Goal: Task Accomplishment & Management: Complete application form

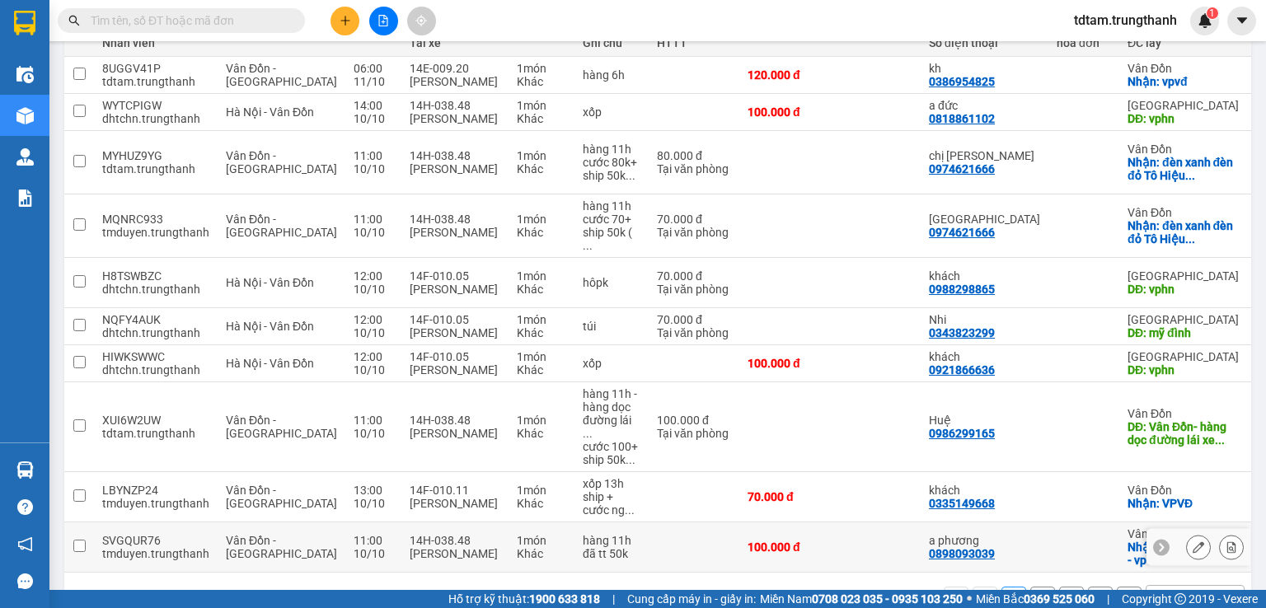
scroll to position [260, 0]
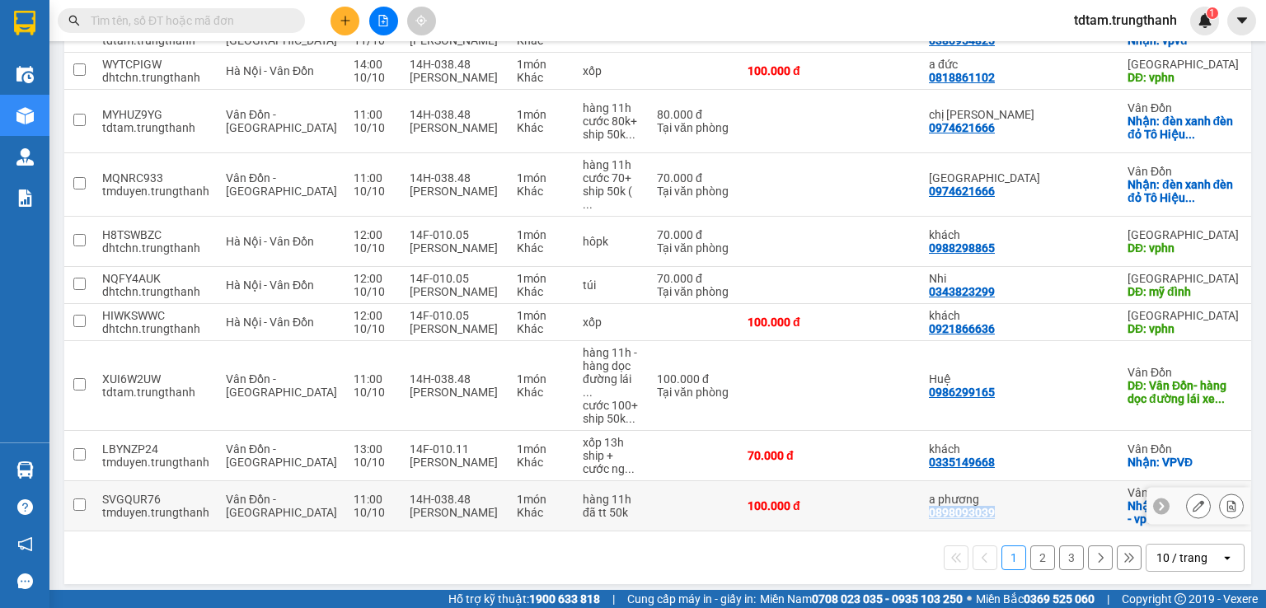
drag, startPoint x: 953, startPoint y: 496, endPoint x: 863, endPoint y: 494, distance: 89.9
click at [867, 495] on tr "SVGQUR76 tmduyen.trungthanh Vân Đồn - [GEOGRAPHIC_DATA] 11:00 [DATE] 14H-038.48…" at bounding box center [801, 506] width 1475 height 50
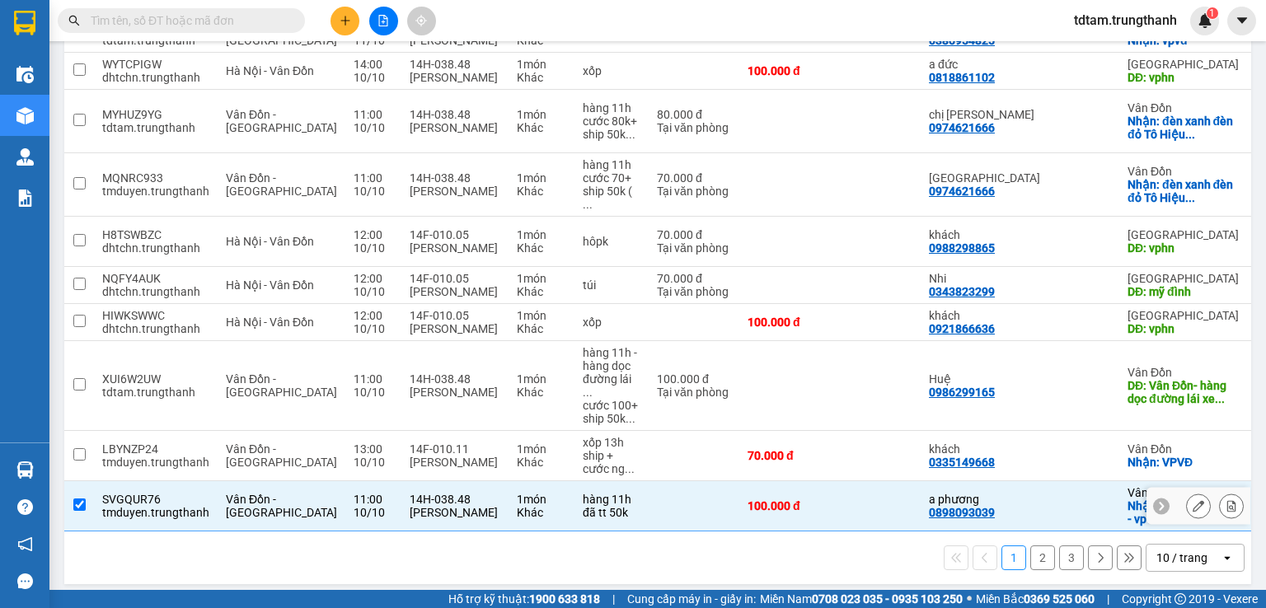
click at [1048, 481] on td at bounding box center [1083, 506] width 71 height 50
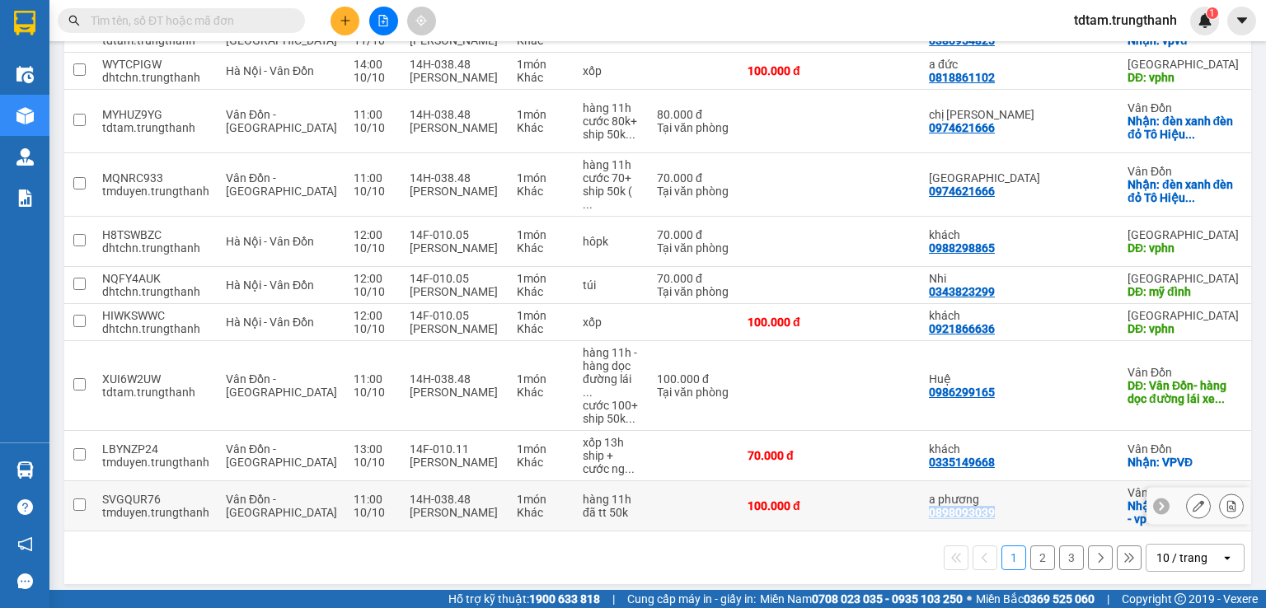
drag, startPoint x: 953, startPoint y: 498, endPoint x: 875, endPoint y: 497, distance: 78.3
click at [920, 497] on td "a phương 0898093039" at bounding box center [984, 506] width 128 height 50
checkbox input "true"
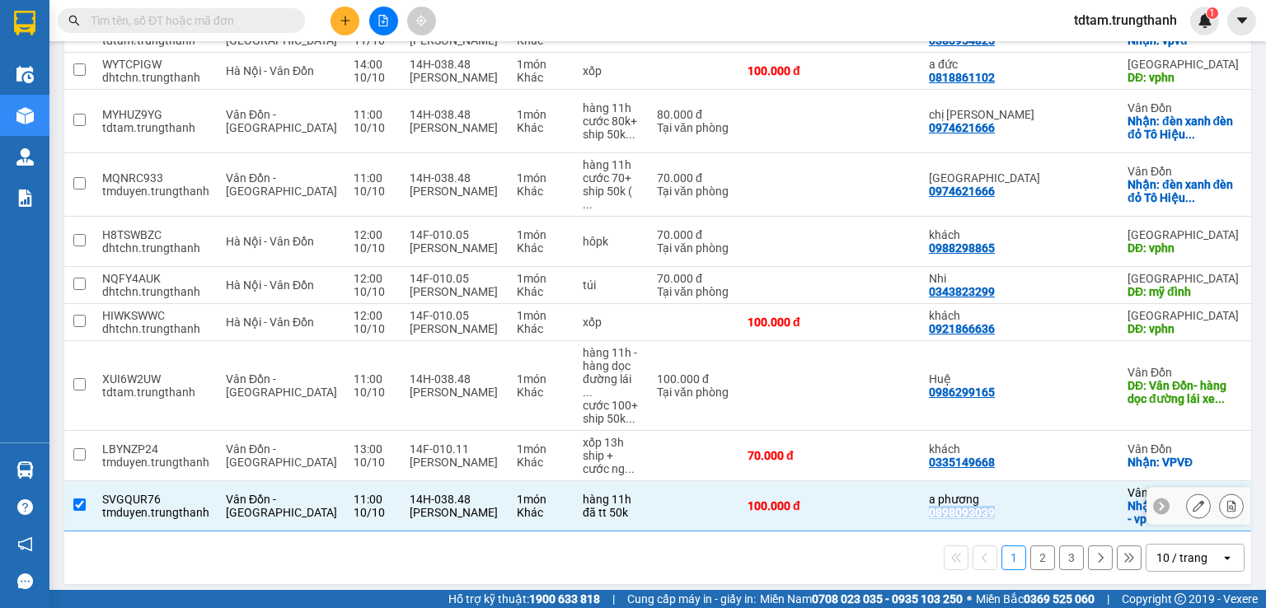
copy div "0898093039"
click at [343, 21] on icon "plus" at bounding box center [346, 21] width 12 height 12
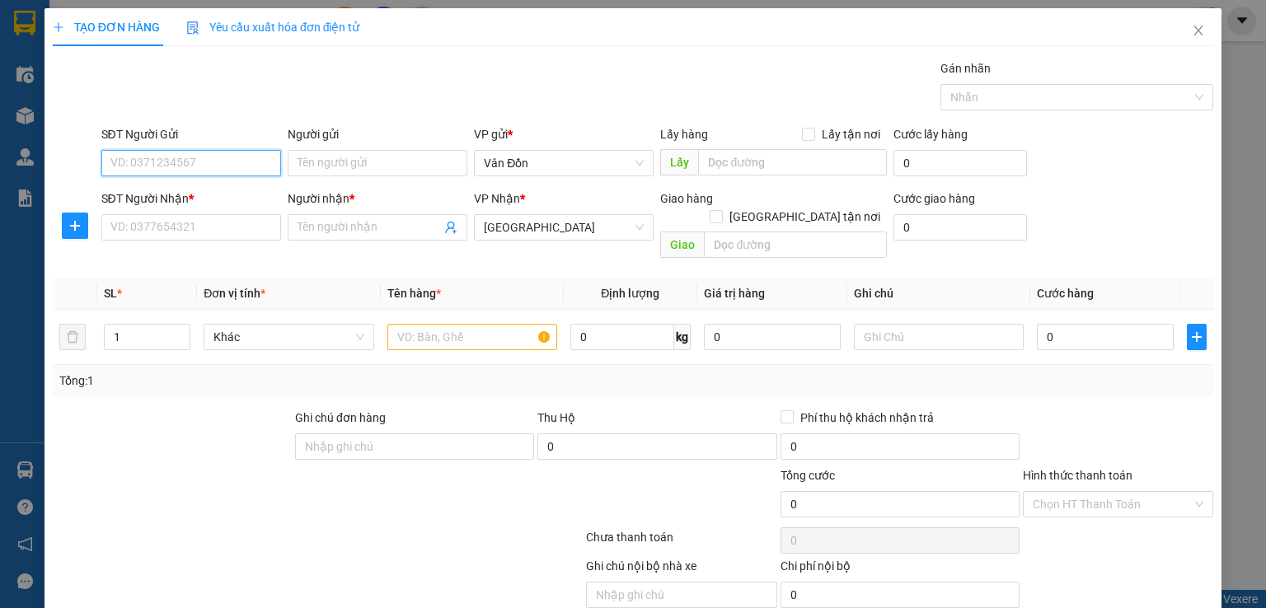
paste input "0898093039"
type input "0898093039"
click at [199, 195] on div "0898093039 - a phương" at bounding box center [189, 195] width 158 height 18
type input "a phương"
checkbox input "true"
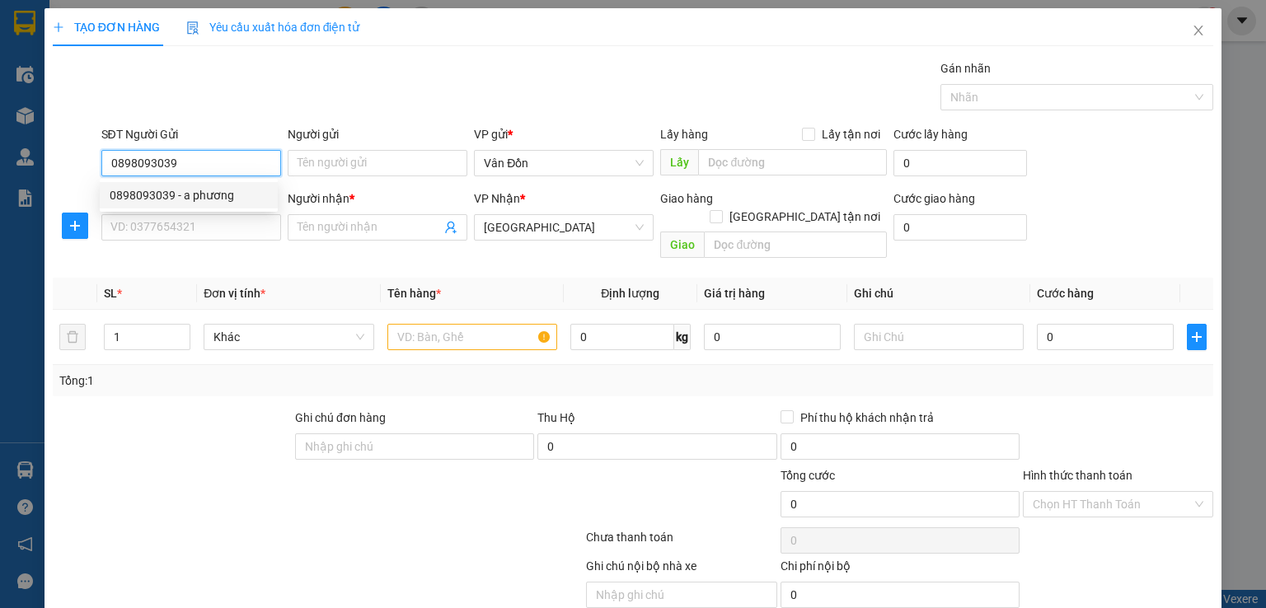
type input "chả mực bà nụ - vpvđ"
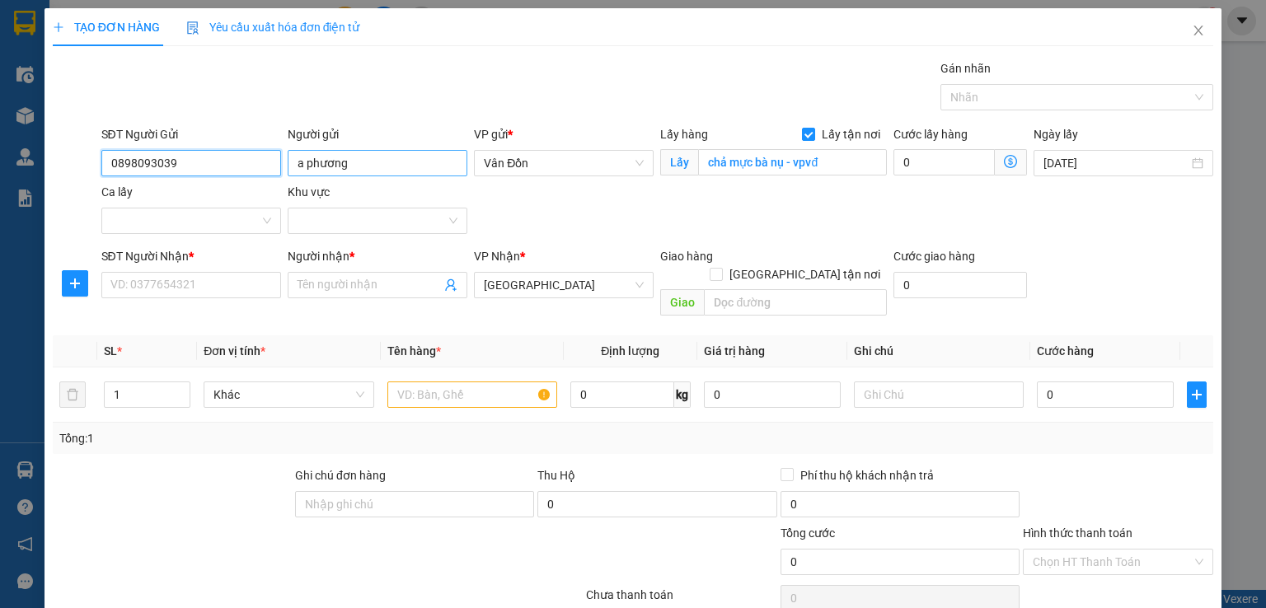
type input "0898093039"
click at [311, 166] on input "a phương" at bounding box center [378, 163] width 180 height 26
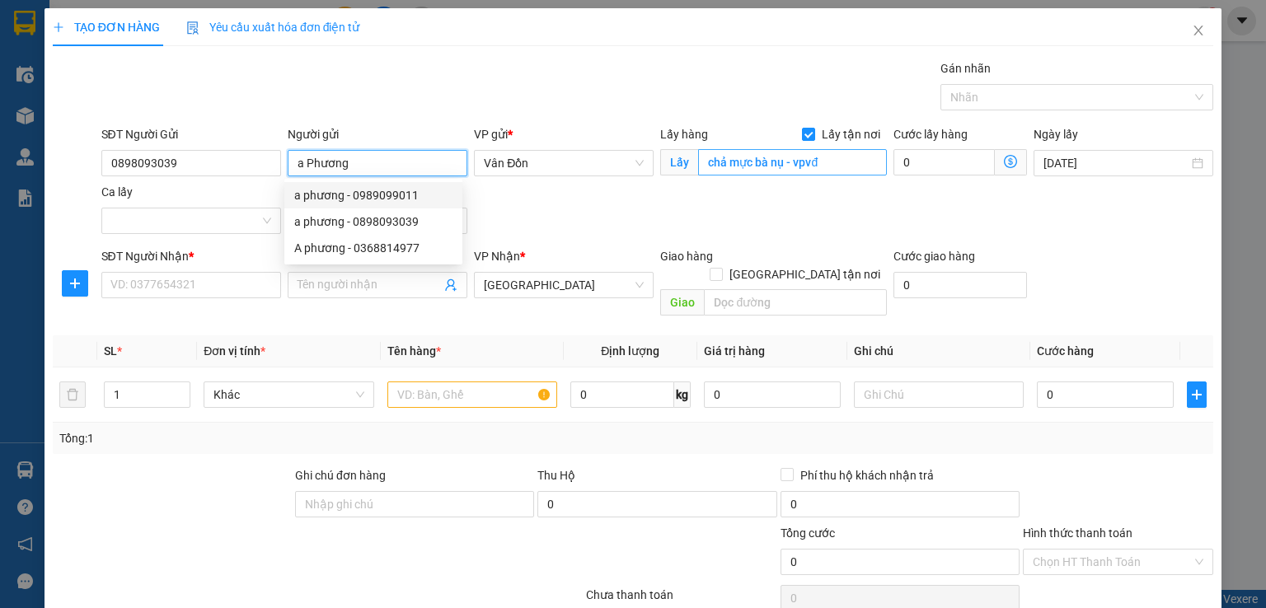
type input "a Phương"
click at [730, 164] on input "chả mực bà nụ - vpvđ" at bounding box center [792, 162] width 189 height 26
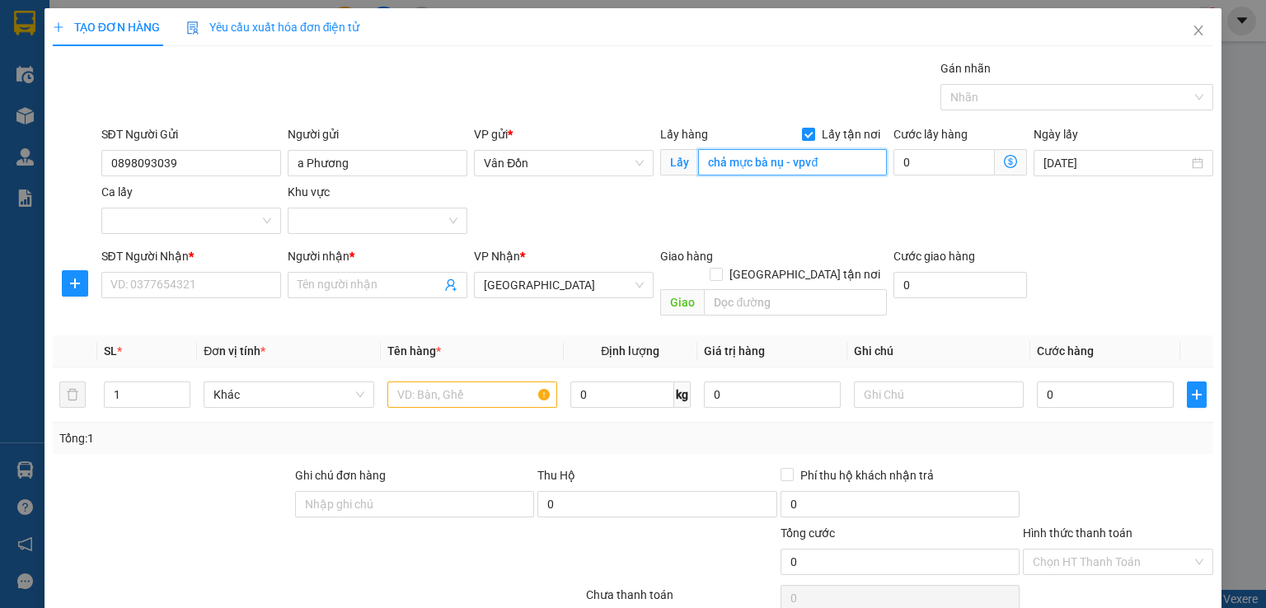
click at [730, 164] on input "chả mực bà nụ - vpvđ" at bounding box center [792, 162] width 189 height 26
click at [828, 159] on input "chả Mực Bà Nụ - vpvđ" at bounding box center [792, 162] width 189 height 26
type input "chả Mực Bà Nụ - VPVĐ"
click at [148, 294] on input "SĐT Người Nhận *" at bounding box center [191, 285] width 180 height 26
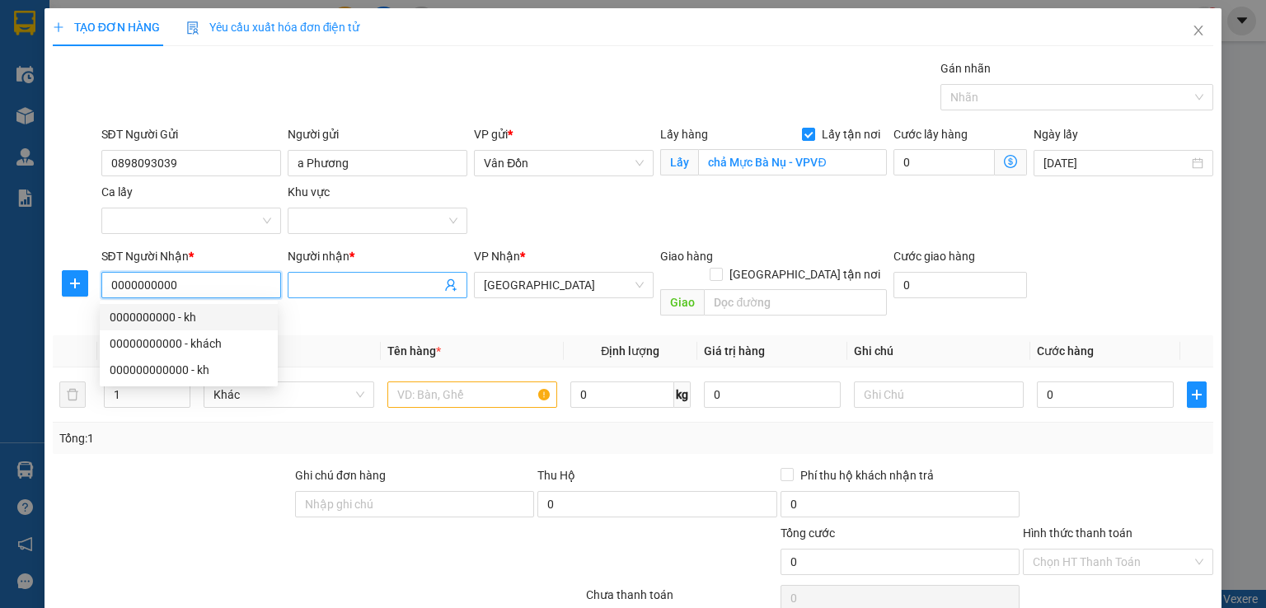
type input "0000000000"
click at [353, 272] on span at bounding box center [378, 285] width 180 height 26
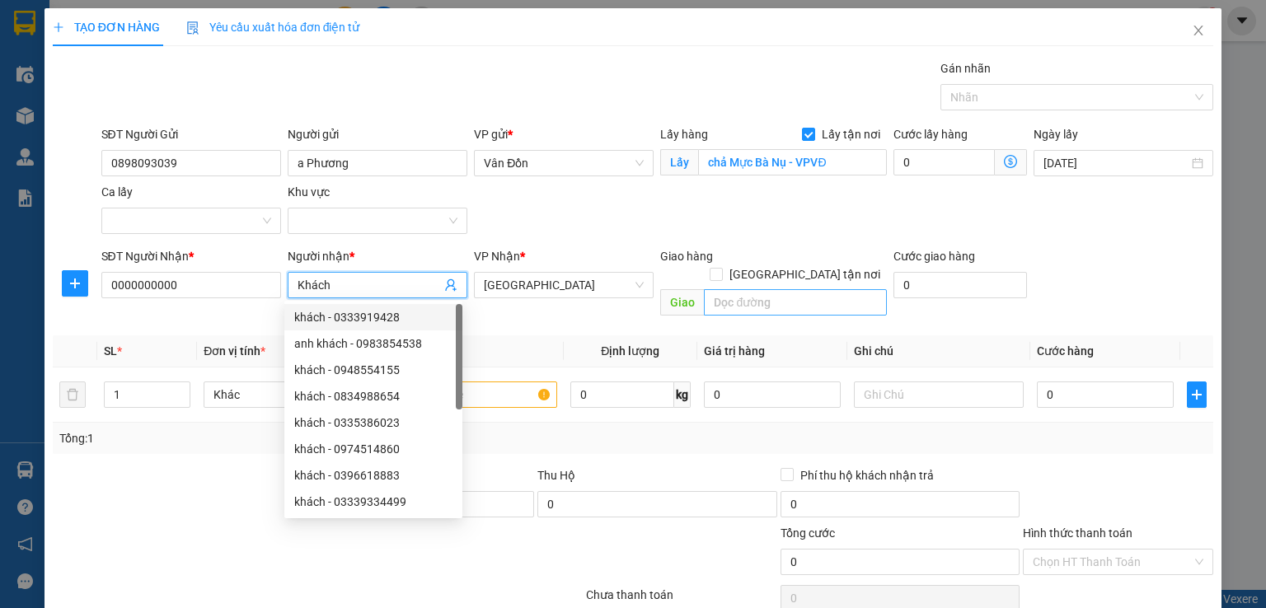
type input "Khách"
click at [761, 289] on input "text" at bounding box center [795, 302] width 183 height 26
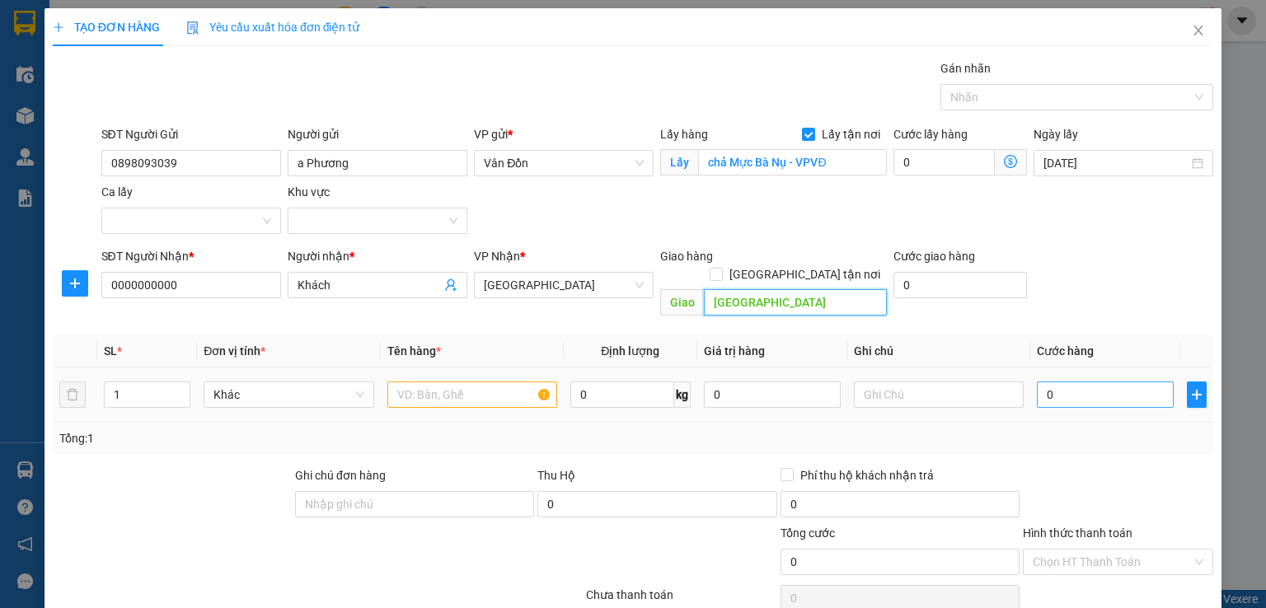
type input "[GEOGRAPHIC_DATA]"
click at [1103, 382] on input "0" at bounding box center [1105, 395] width 137 height 26
type input "1"
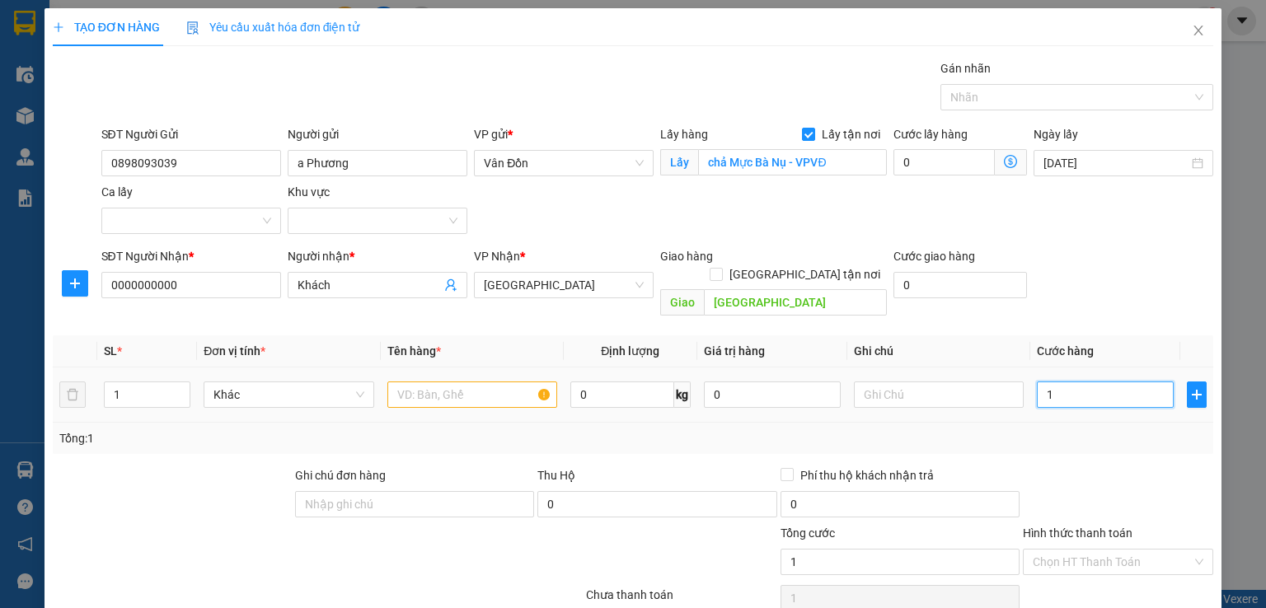
type input "10"
type input "100"
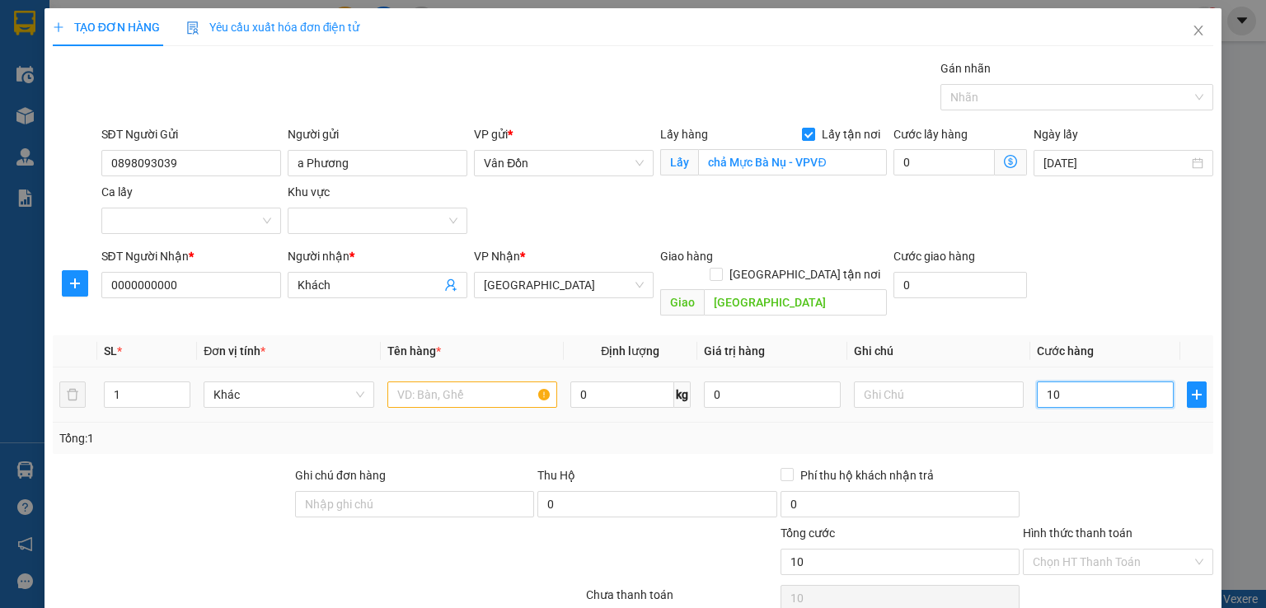
type input "100"
type input "100.000"
click at [1184, 260] on div "SĐT Người Nhận * 0000000000 Người nhận * Khách VP Nhận * [GEOGRAPHIC_DATA] Giao…" at bounding box center [657, 285] width 1119 height 76
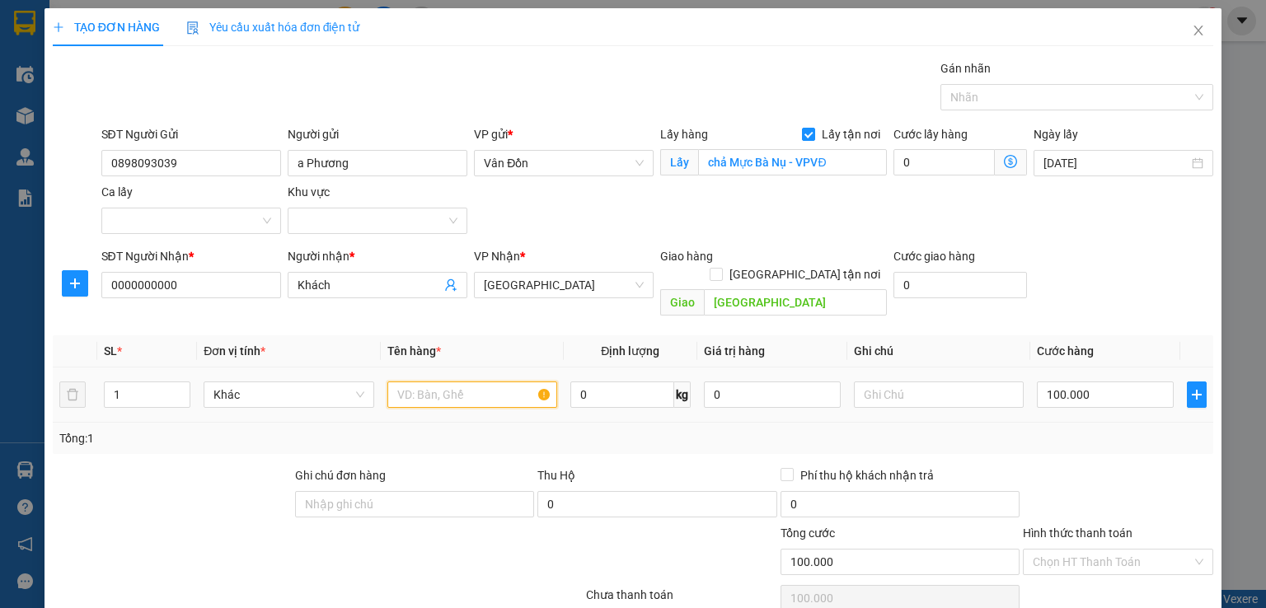
click at [413, 382] on input "text" at bounding box center [472, 395] width 170 height 26
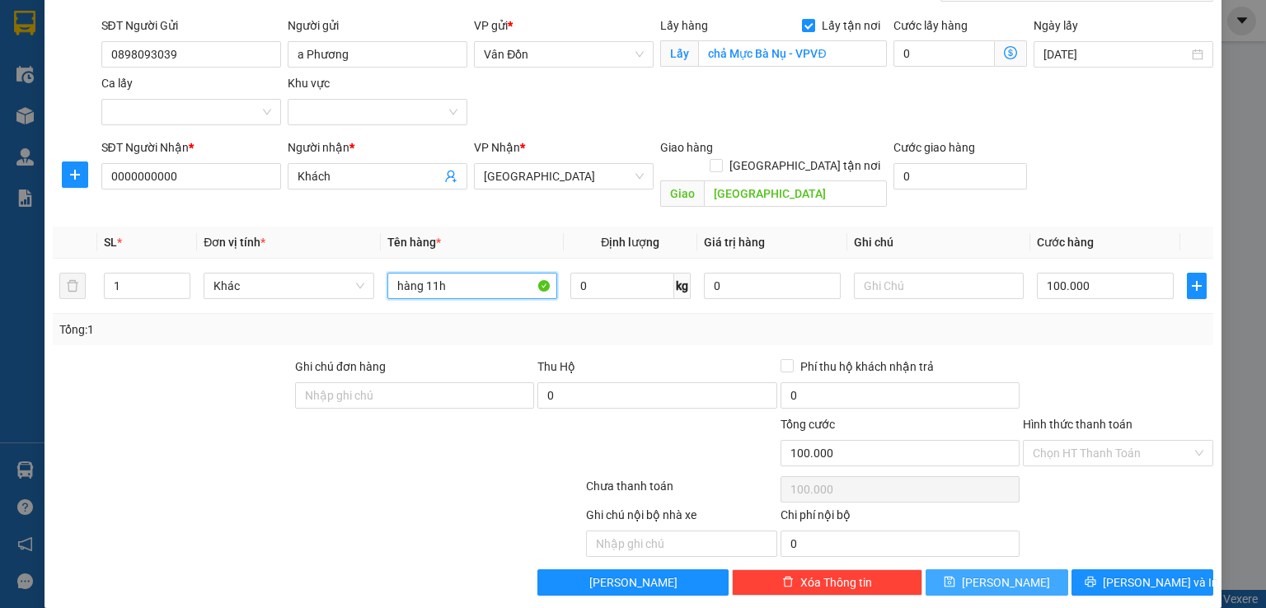
type input "hàng 11h"
click at [950, 569] on button "[PERSON_NAME]" at bounding box center [996, 582] width 143 height 26
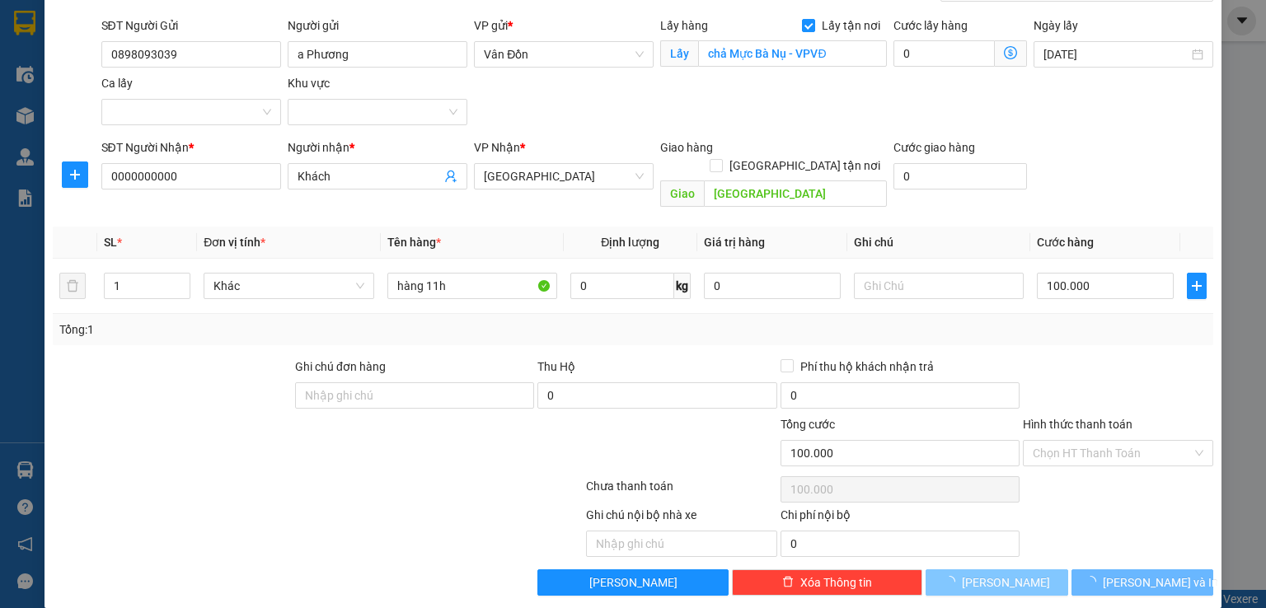
checkbox input "false"
type input "0"
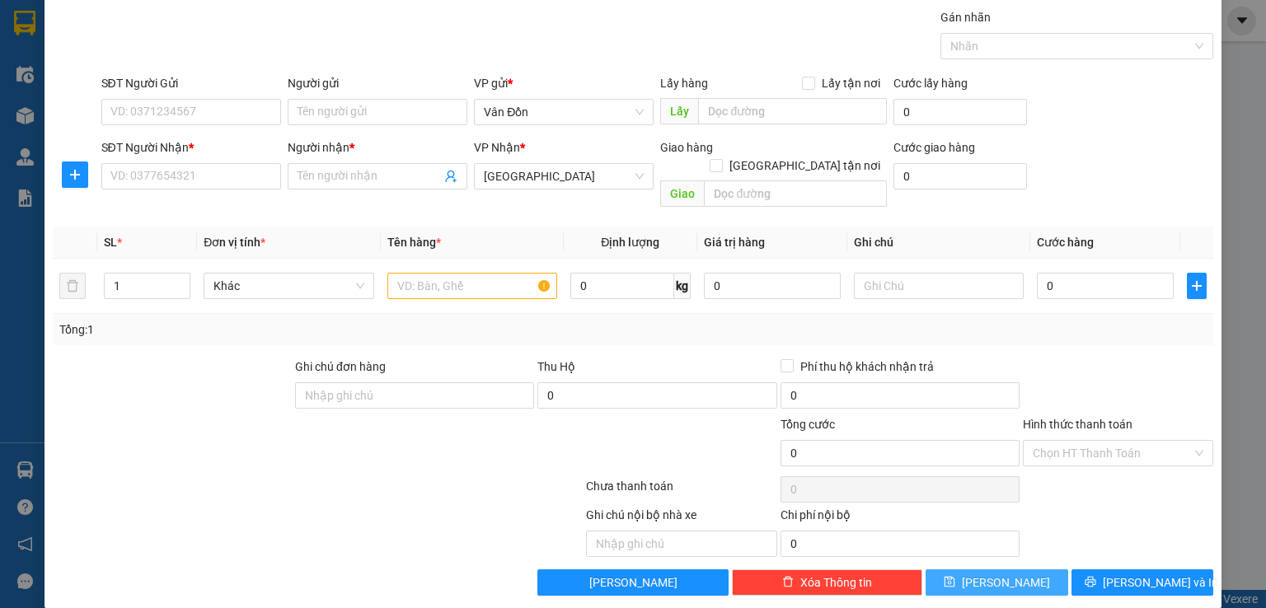
scroll to position [0, 0]
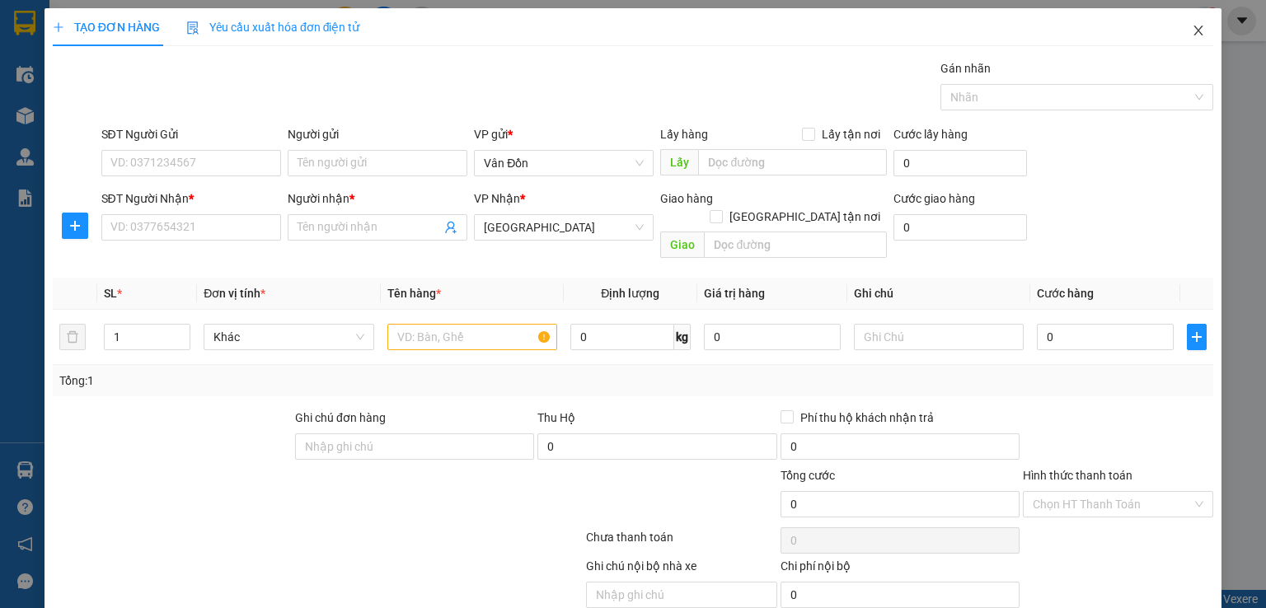
click at [1192, 31] on icon "close" at bounding box center [1198, 30] width 13 height 13
